Goal: Task Accomplishment & Management: Use online tool/utility

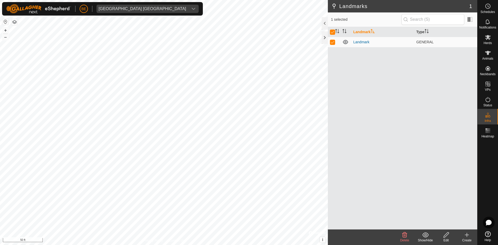
click at [443, 54] on div "Landmarks 1 1 selected Landmark Type Landmark GENERAL Delete Show/Hide Edit Cre…" at bounding box center [238, 122] width 477 height 245
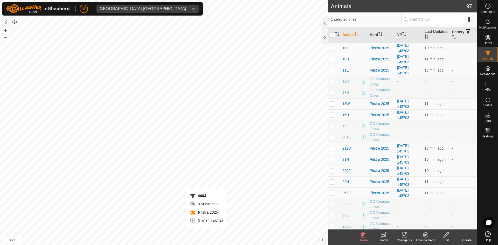
checkbox input "false"
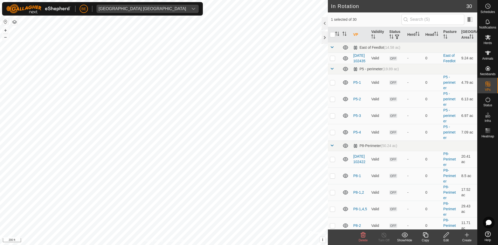
checkbox input "true"
checkbox input "false"
checkbox input "true"
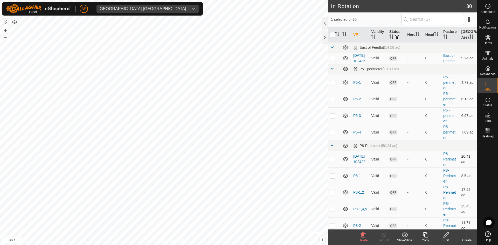
click at [366, 165] on td "[DATE] 102422" at bounding box center [360, 159] width 18 height 17
click at [363, 164] on link "[DATE] 102422" at bounding box center [359, 159] width 12 height 10
